Goal: Task Accomplishment & Management: Manage account settings

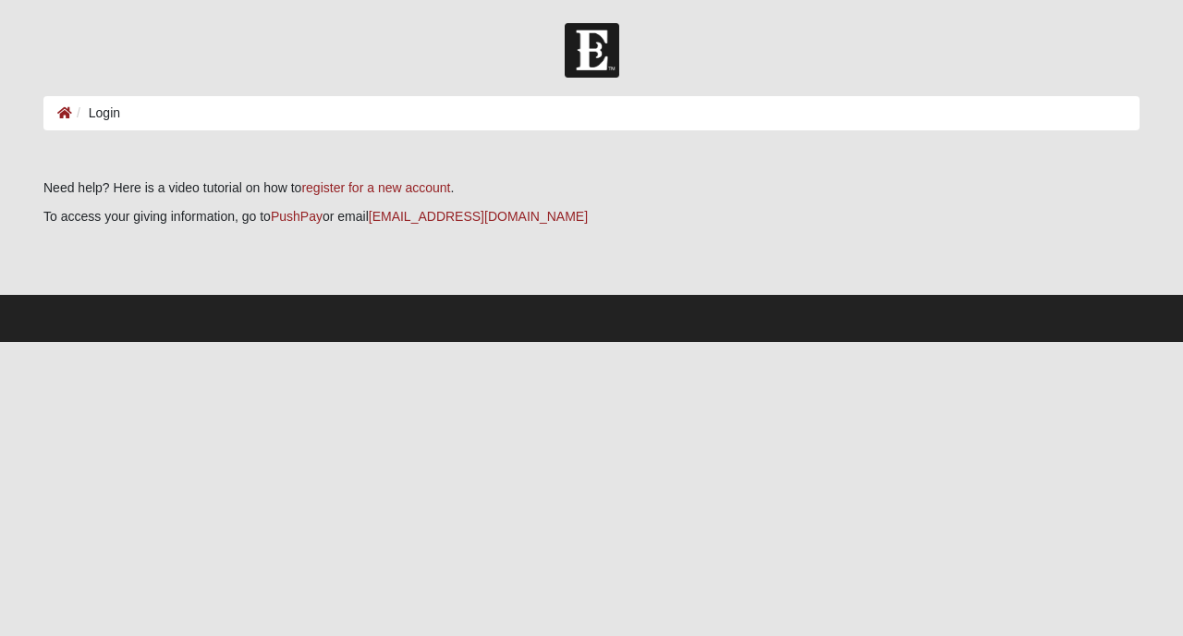
click at [210, 116] on ol "Login" at bounding box center [591, 113] width 1096 height 34
click at [99, 115] on li "Login" at bounding box center [96, 112] width 48 height 19
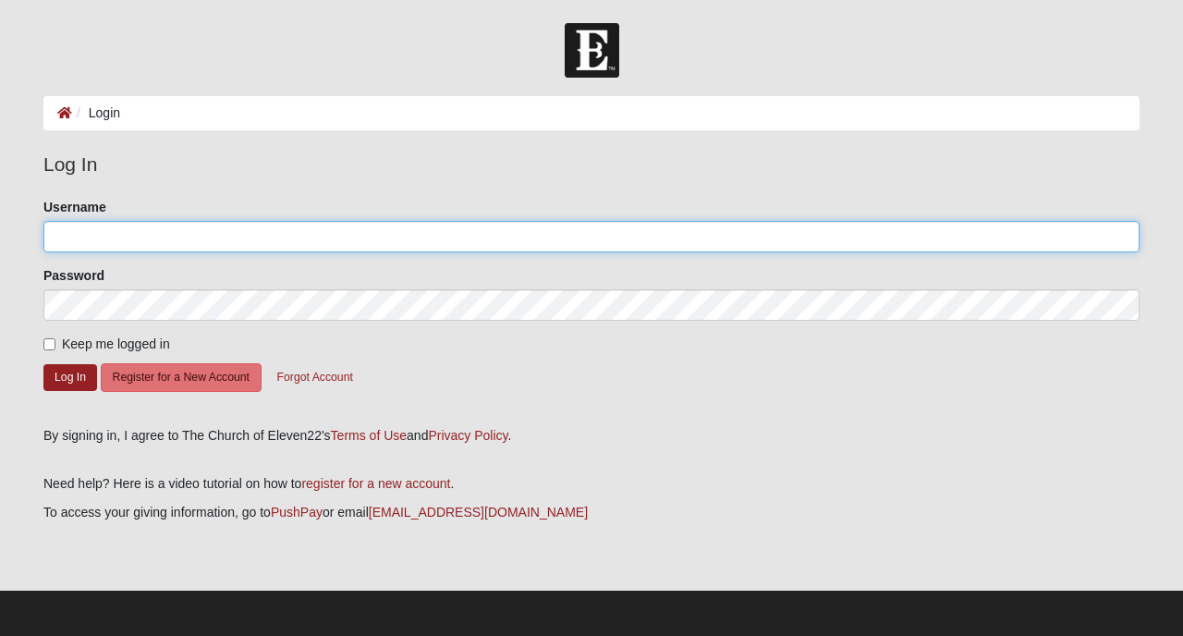
type input "tmartin"
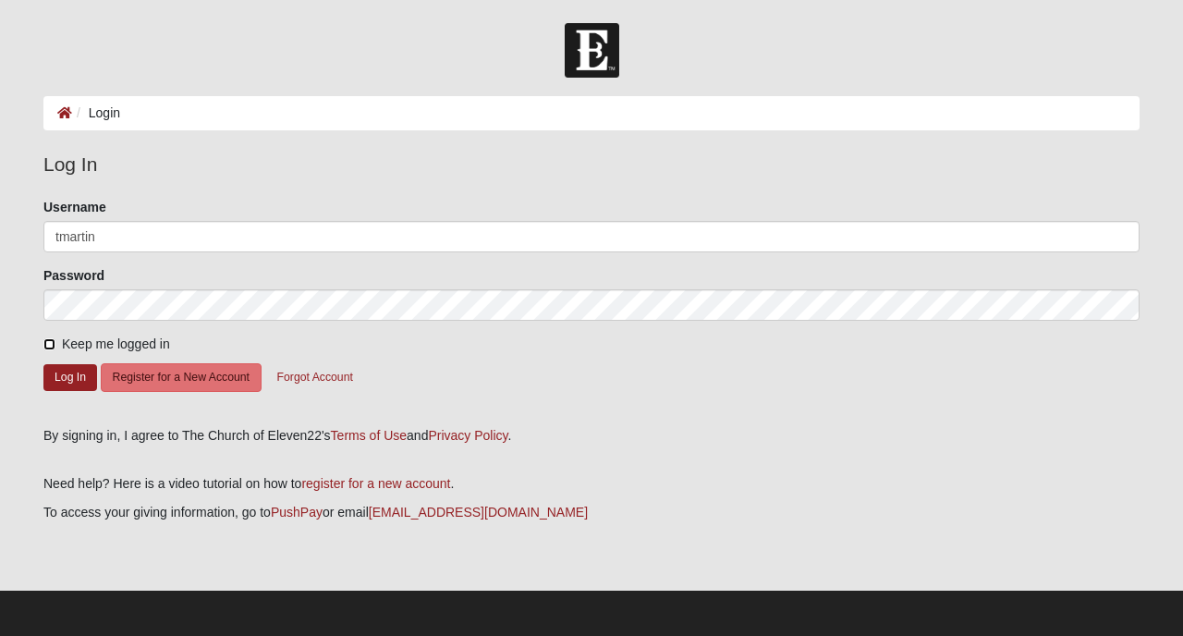
click at [49, 342] on input "Keep me logged in" at bounding box center [49, 344] width 12 height 12
checkbox input "true"
click at [75, 380] on button "Log In" at bounding box center [70, 377] width 54 height 27
